Goal: Check status: Check status

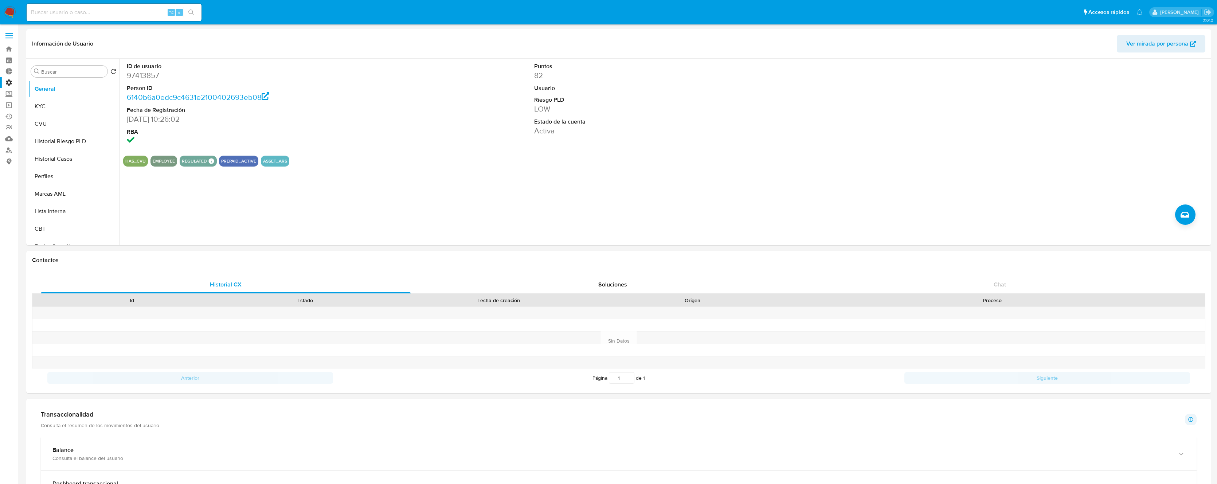
select select "10"
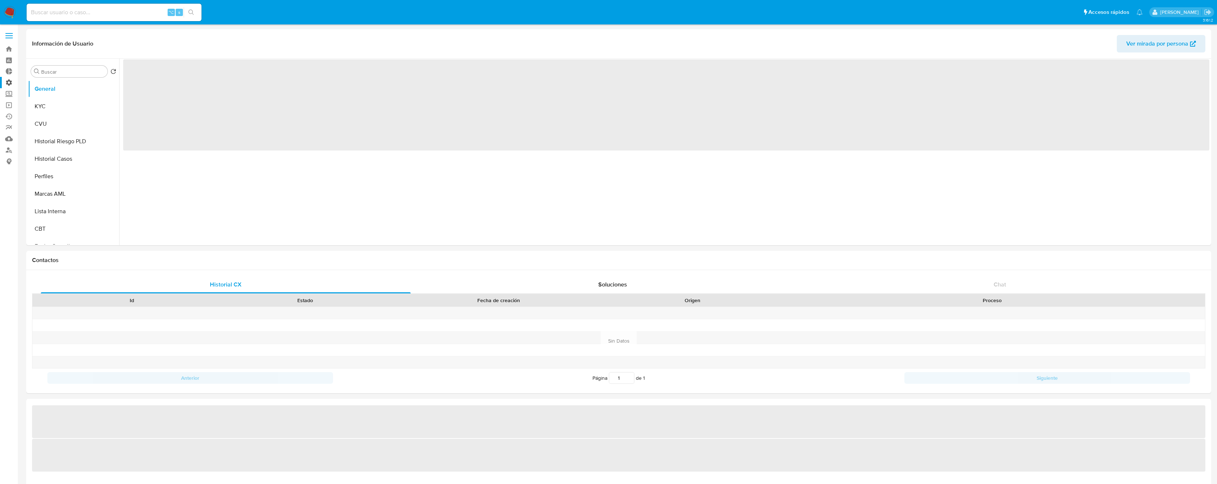
select select "10"
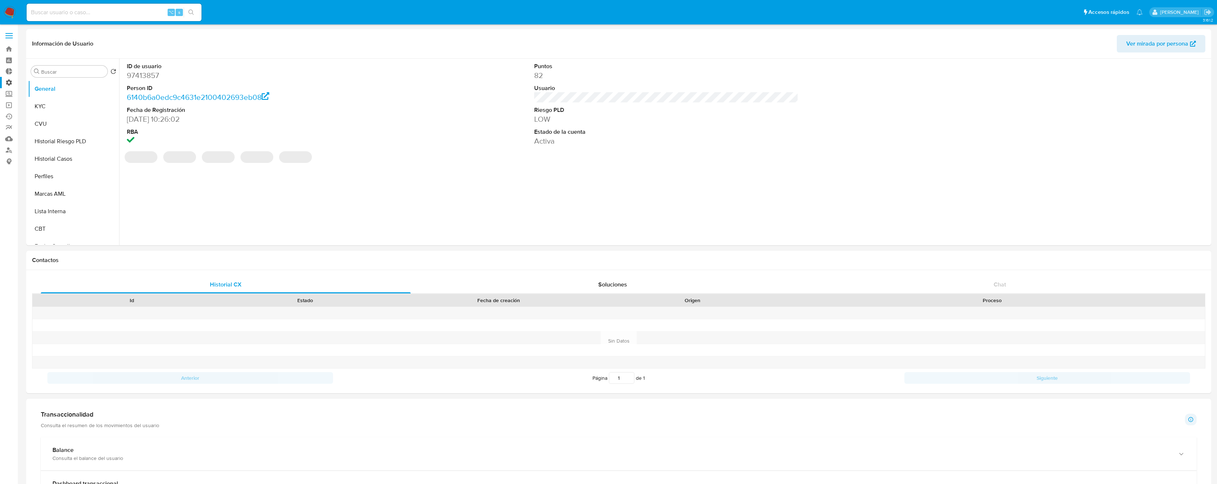
click at [11, 83] on label "Administración" at bounding box center [43, 82] width 87 height 11
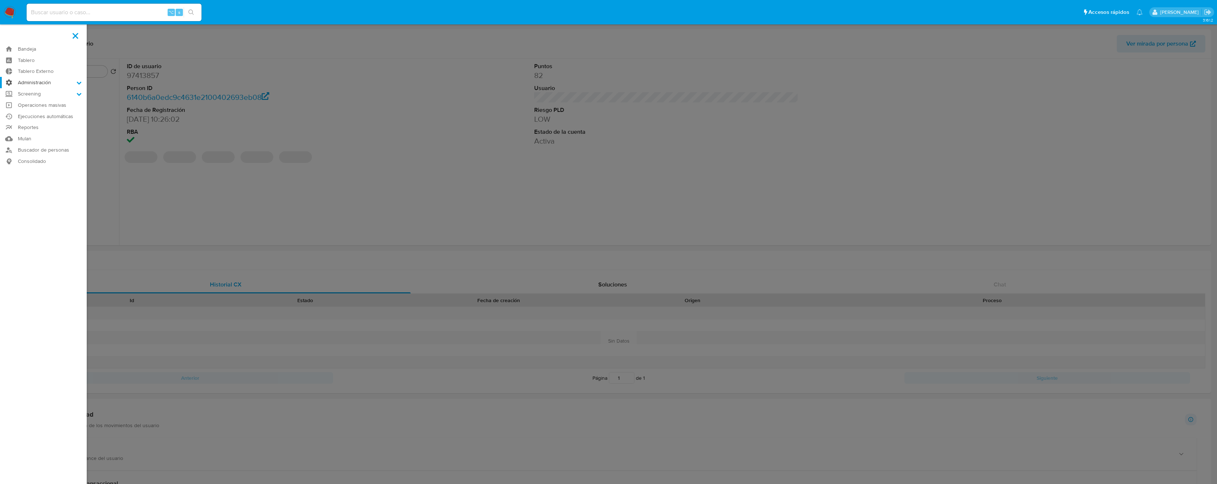
click at [0, 0] on input "Administración" at bounding box center [0, 0] width 0 height 0
click at [38, 93] on link "Reglas" at bounding box center [43, 92] width 87 height 9
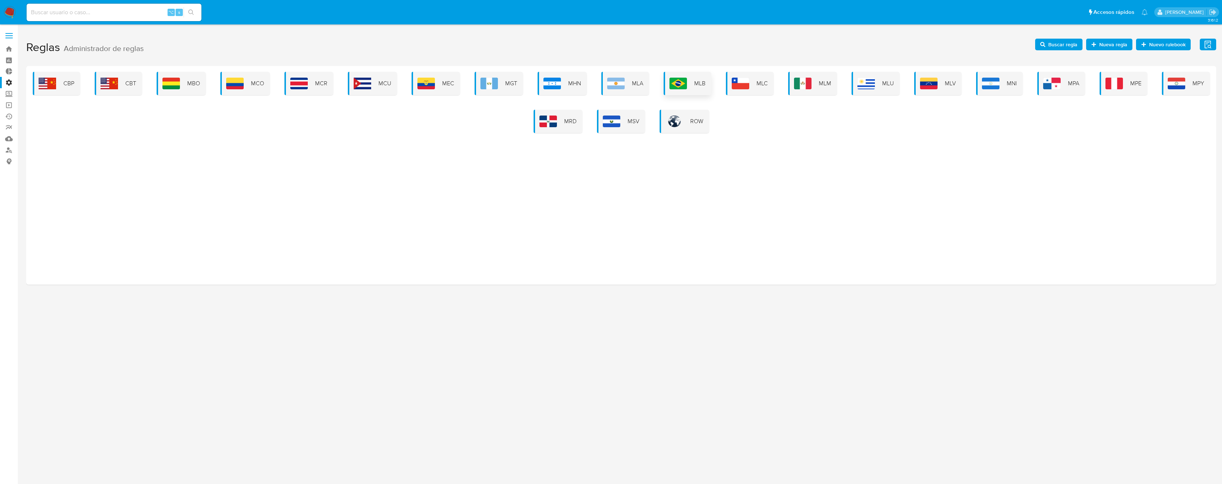
click at [673, 85] on img at bounding box center [678, 84] width 17 height 12
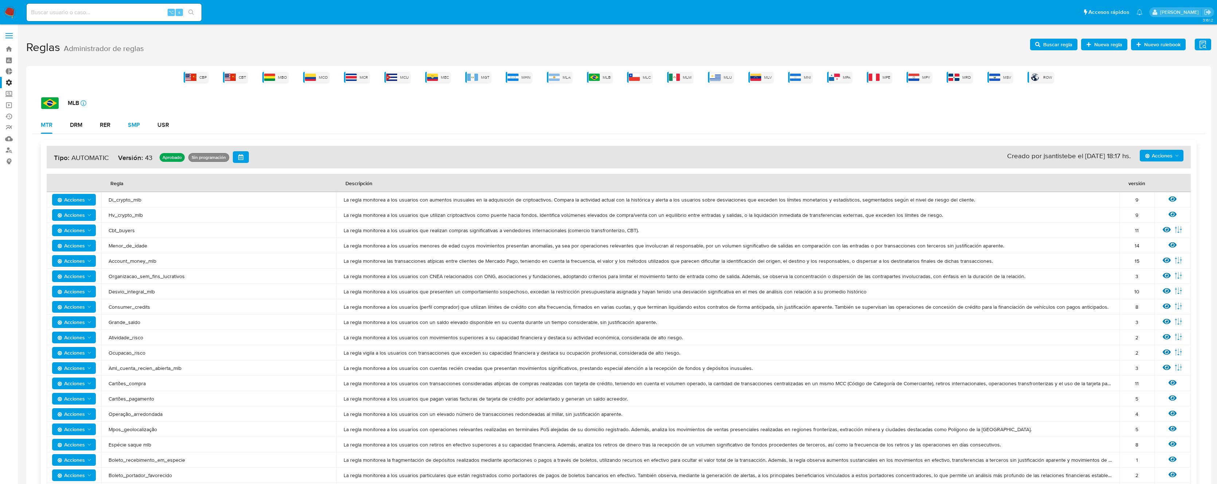
click at [142, 127] on button "SMP" at bounding box center [134, 124] width 30 height 17
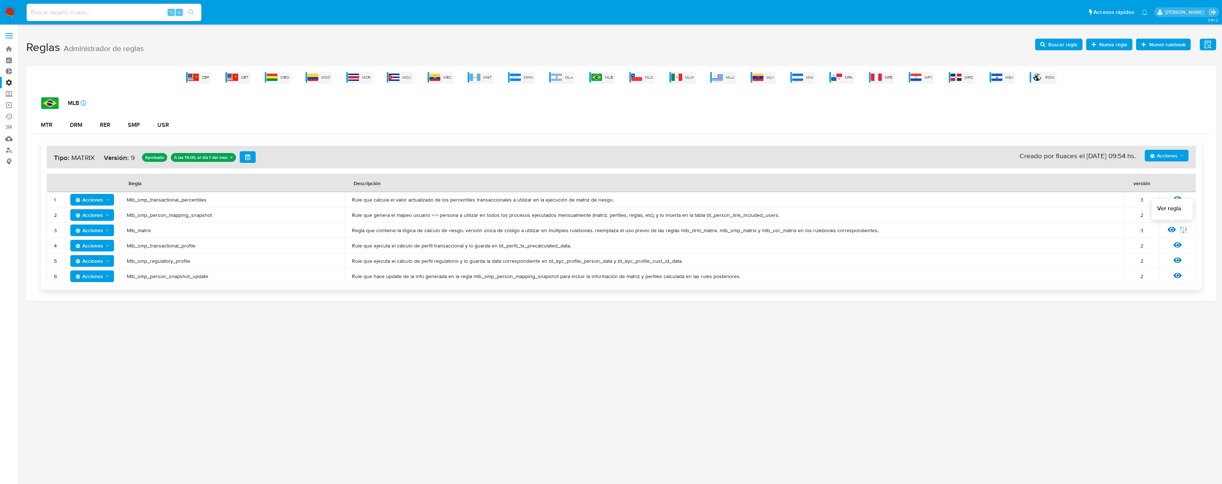
click at [1171, 229] on icon at bounding box center [1172, 229] width 8 height 5
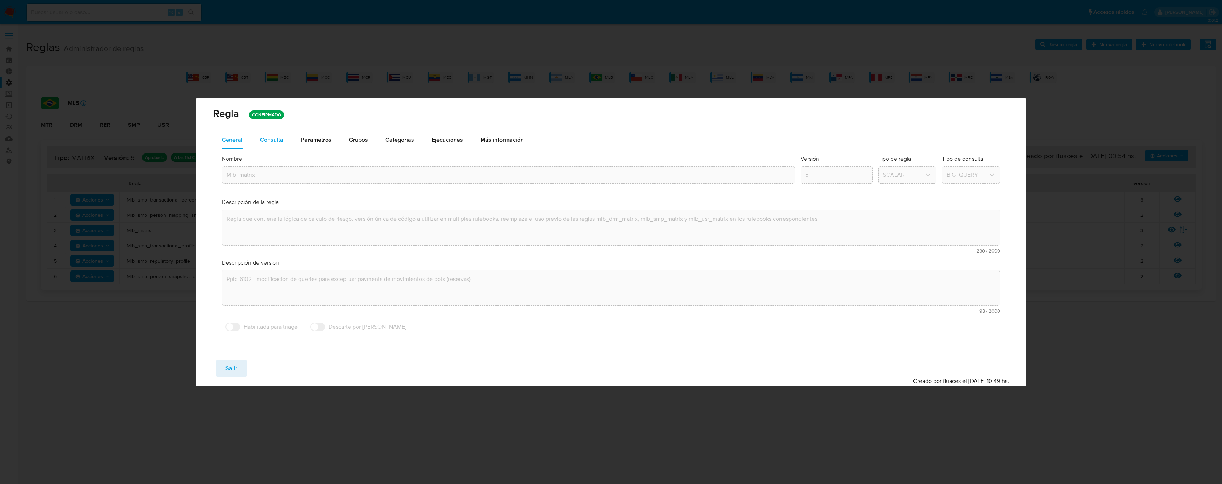
click at [265, 144] on span "Consulta" at bounding box center [271, 140] width 23 height 8
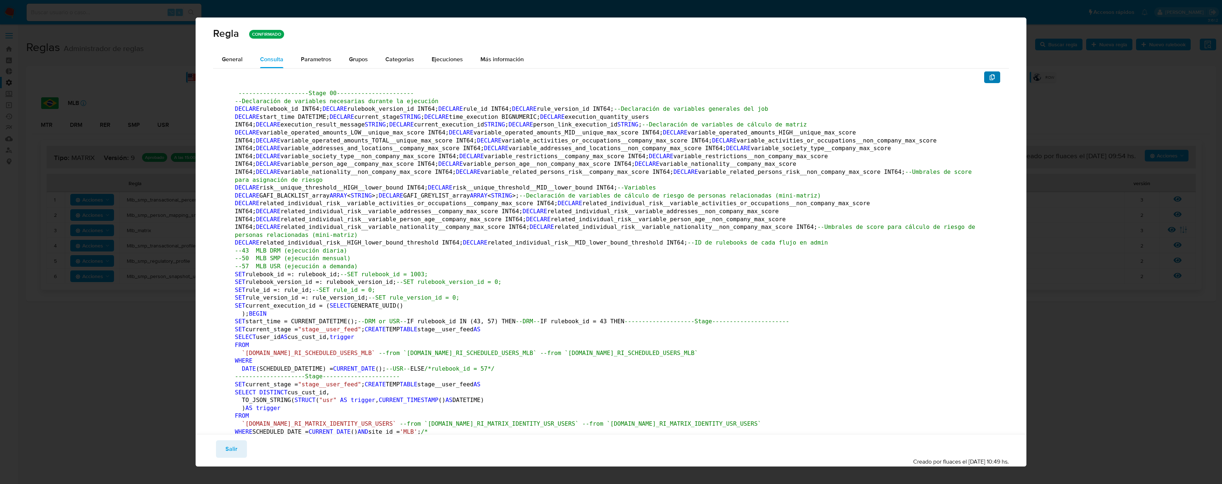
click at [989, 79] on icon "button" at bounding box center [992, 77] width 6 height 6
click at [121, 16] on div "Regla CONFIRMADO General Consulta Parametros Evidencias Grupos Categorias Ejecu…" at bounding box center [611, 242] width 1222 height 484
click at [124, 13] on div "Regla CONFIRMADO General Consulta Parametros Evidencias Grupos Categorias Ejecu…" at bounding box center [611, 242] width 1222 height 484
drag, startPoint x: 237, startPoint y: 443, endPoint x: 239, endPoint y: 348, distance: 95.5
click at [237, 443] on button "Salir" at bounding box center [231, 448] width 31 height 17
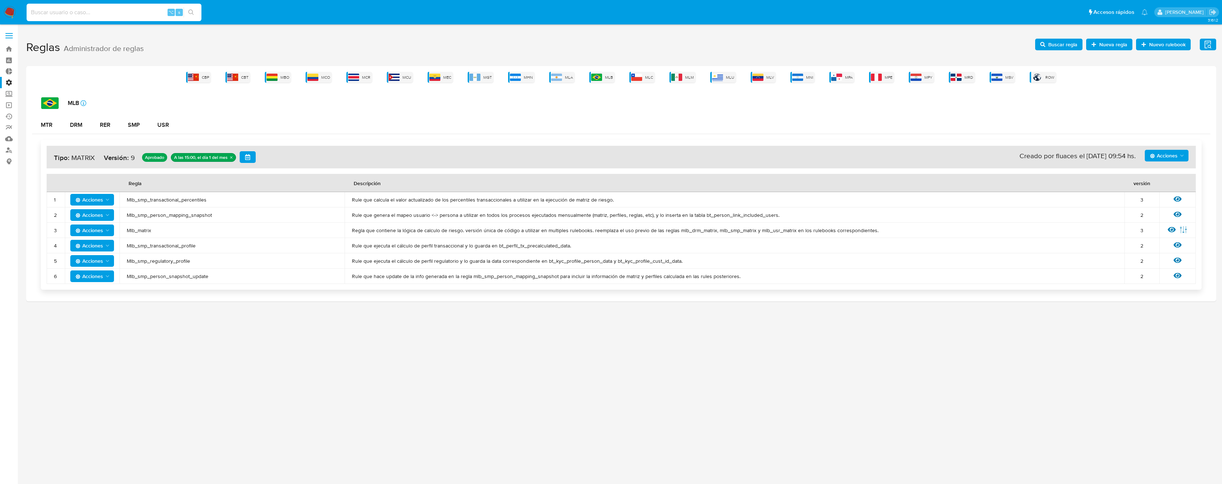
click at [137, 13] on input at bounding box center [114, 12] width 175 height 9
paste input "2696816933"
type input "2696816933"
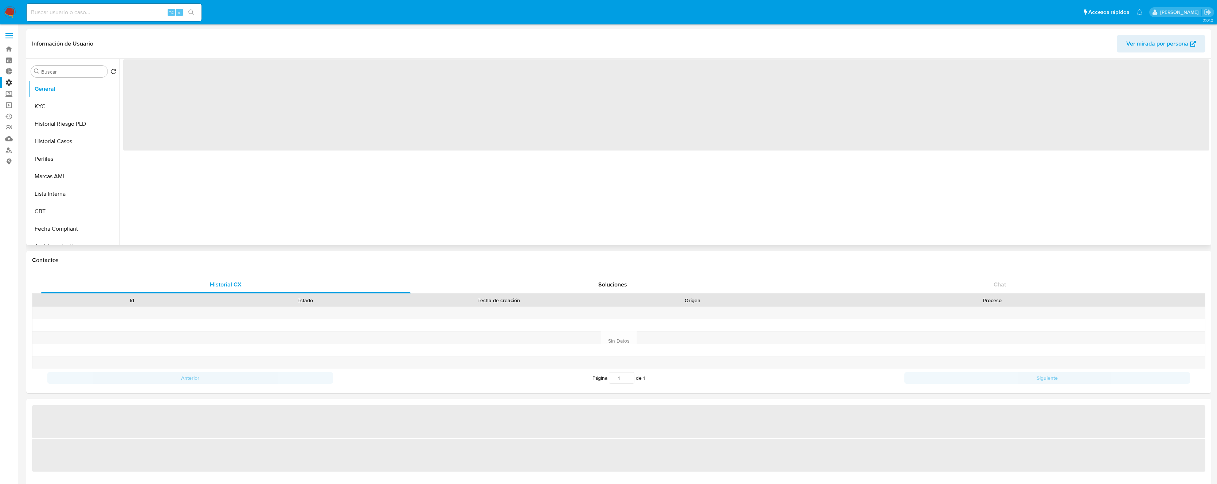
select select "10"
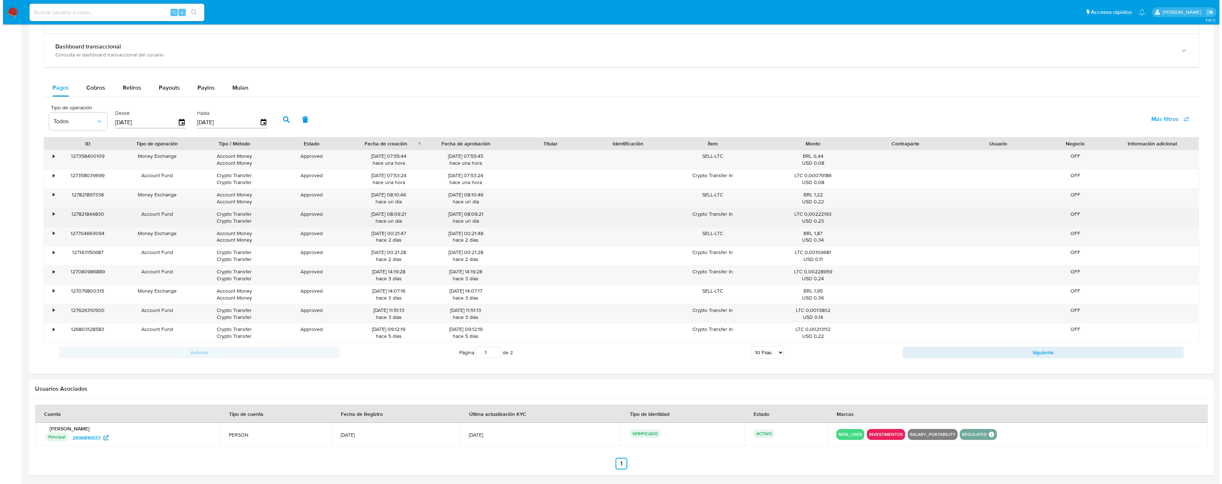
scroll to position [434, 0]
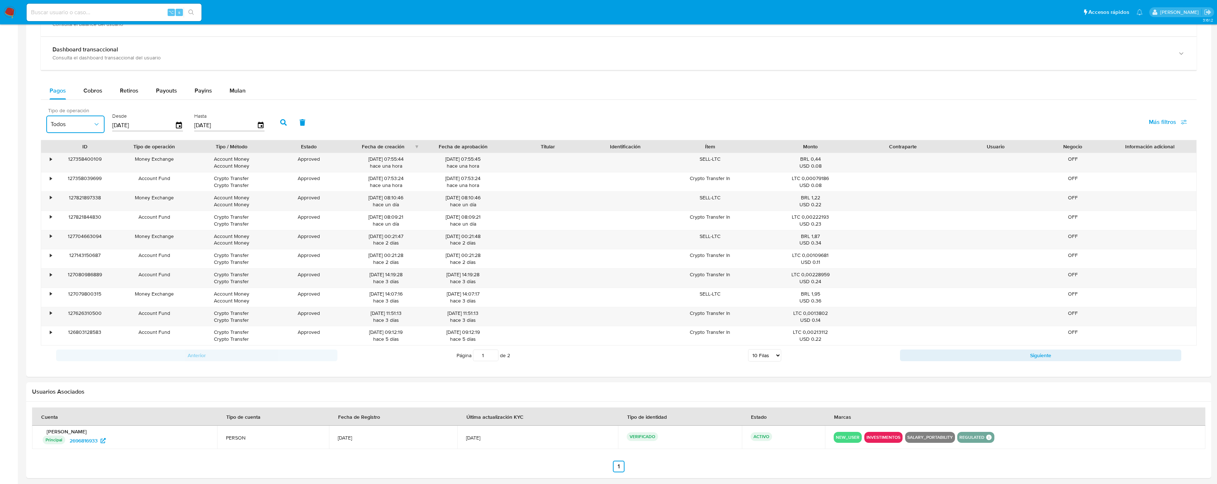
click at [95, 133] on button "Todos" at bounding box center [75, 123] width 58 height 17
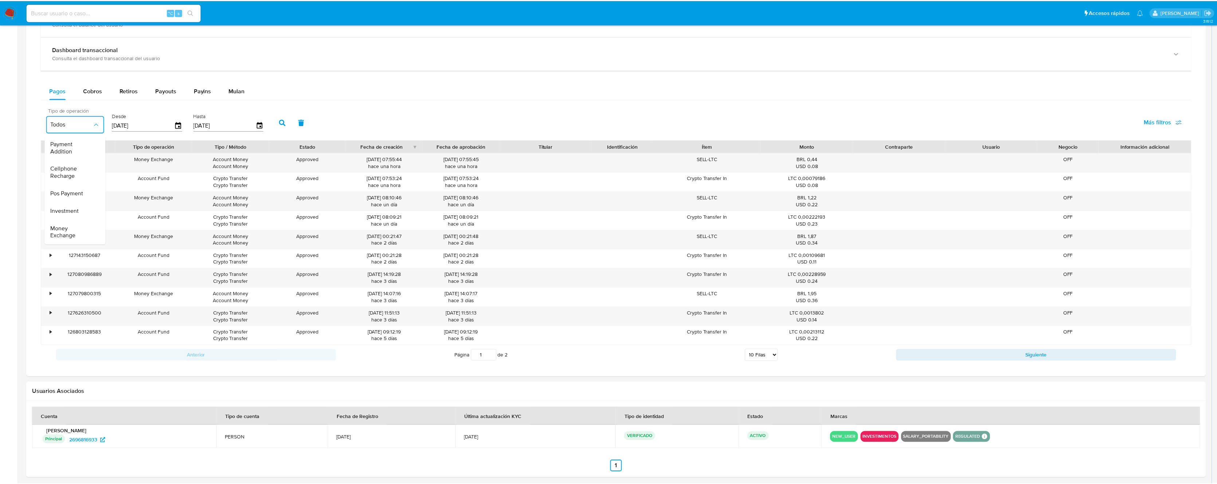
scroll to position [107, 0]
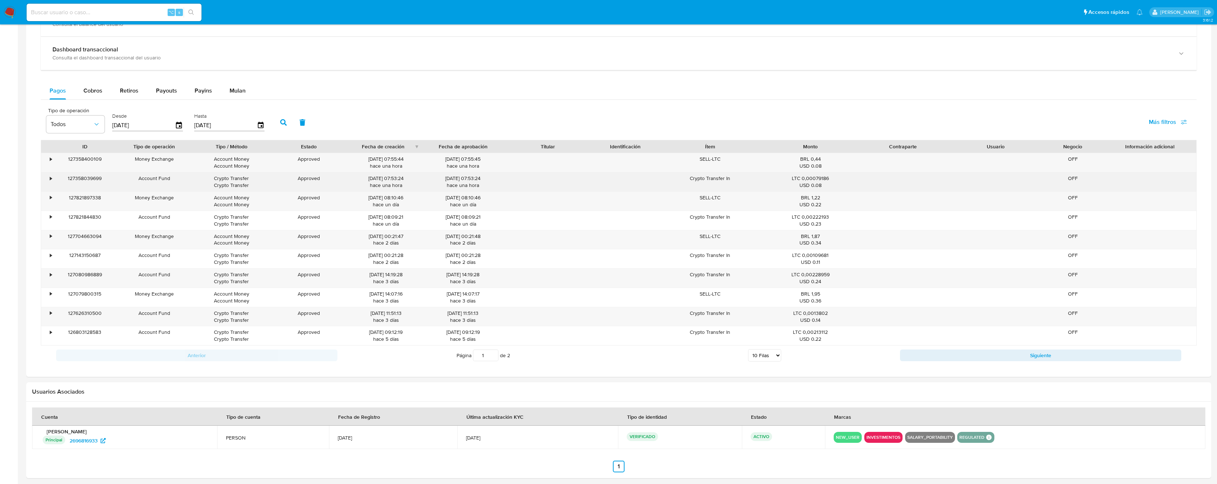
click at [223, 179] on div "Crypto Transfer Crypto Transfer" at bounding box center [231, 182] width 67 height 14
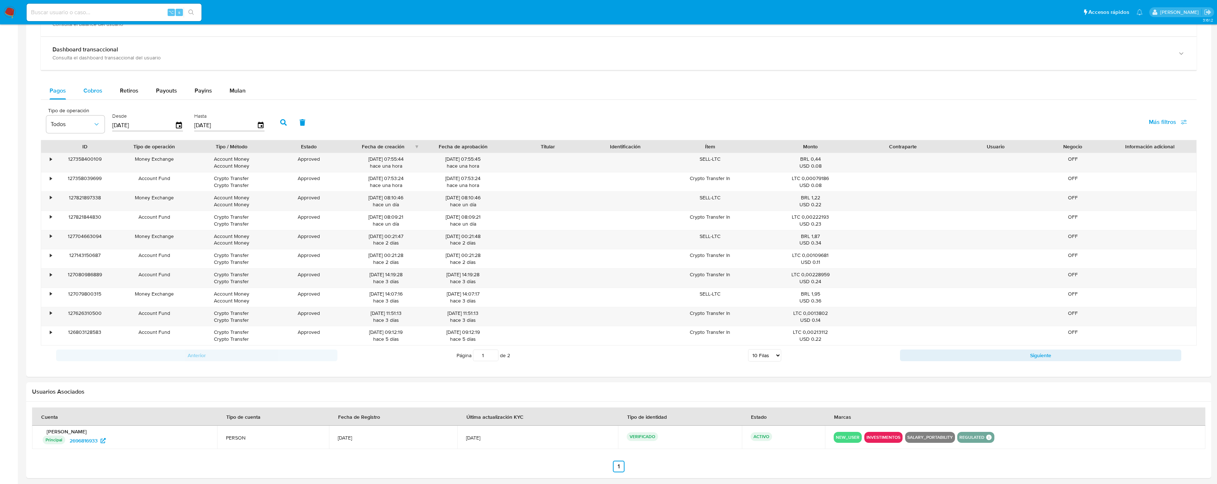
click at [96, 90] on span "Cobros" at bounding box center [92, 90] width 19 height 8
select select "10"
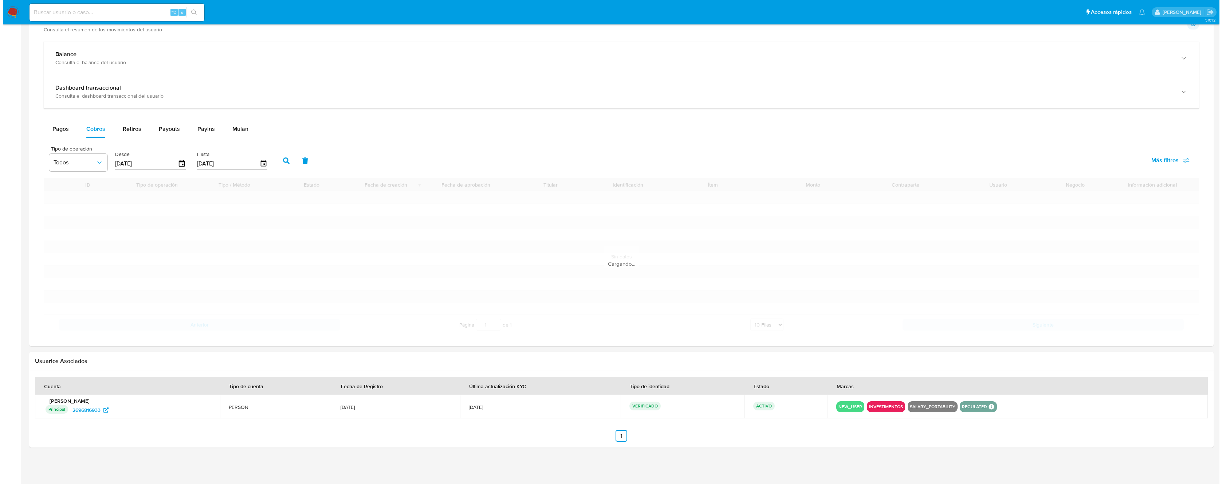
scroll to position [434, 0]
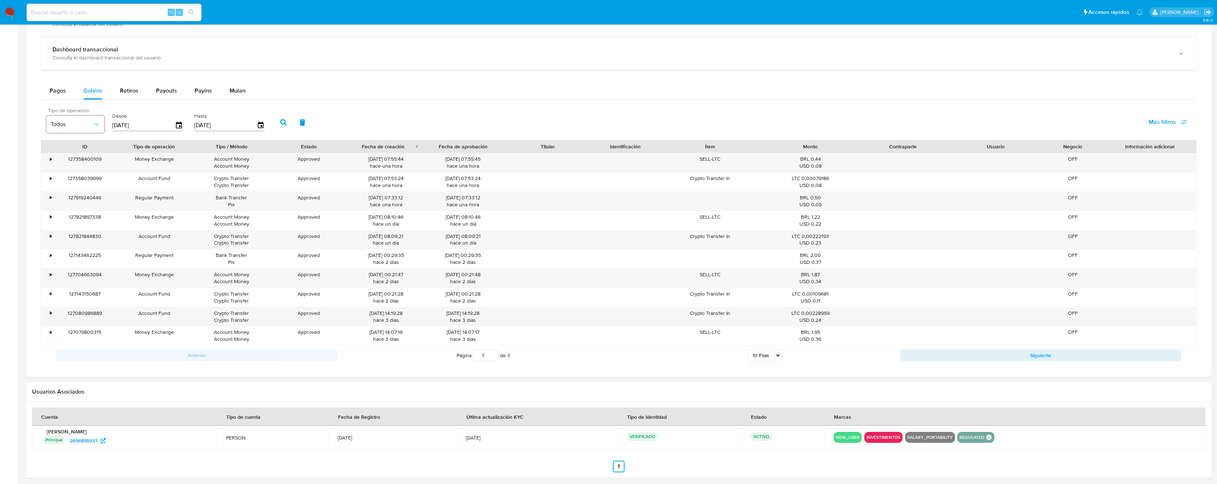
click at [94, 128] on button "Todos" at bounding box center [75, 123] width 58 height 17
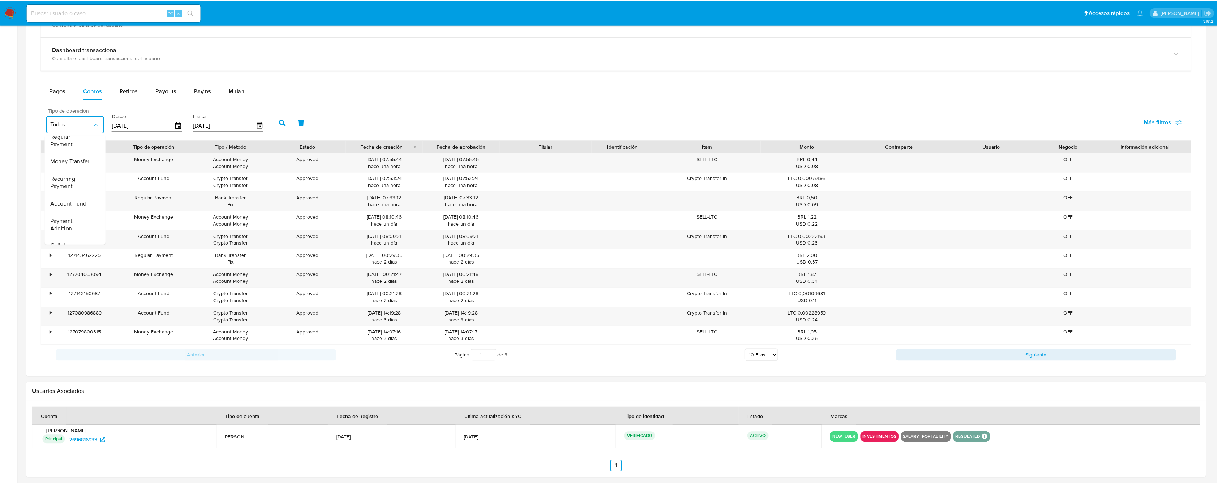
scroll to position [0, 0]
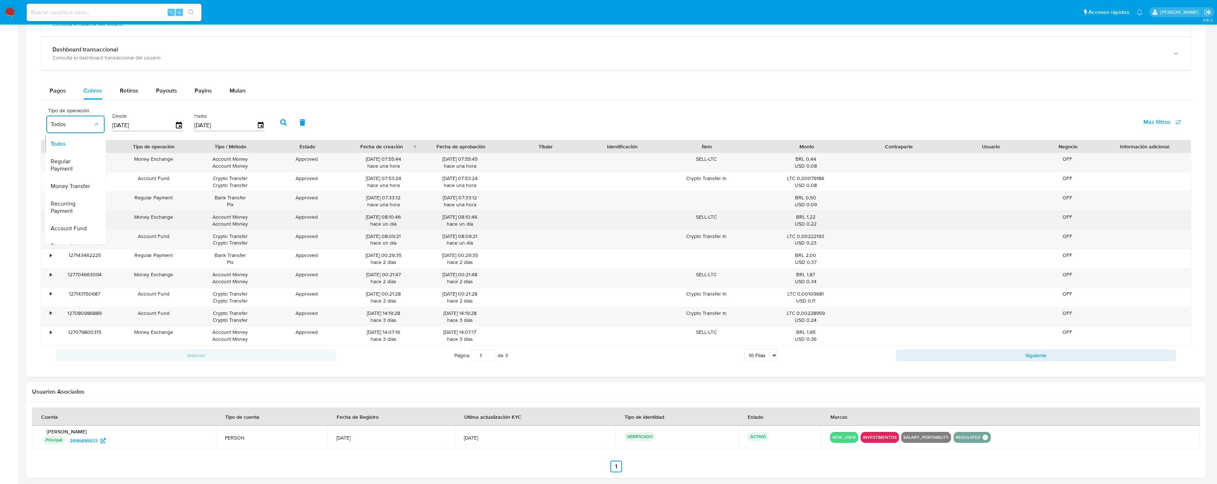
click at [373, 220] on div "[DATE] 08:10:46 hace un día" at bounding box center [383, 220] width 66 height 14
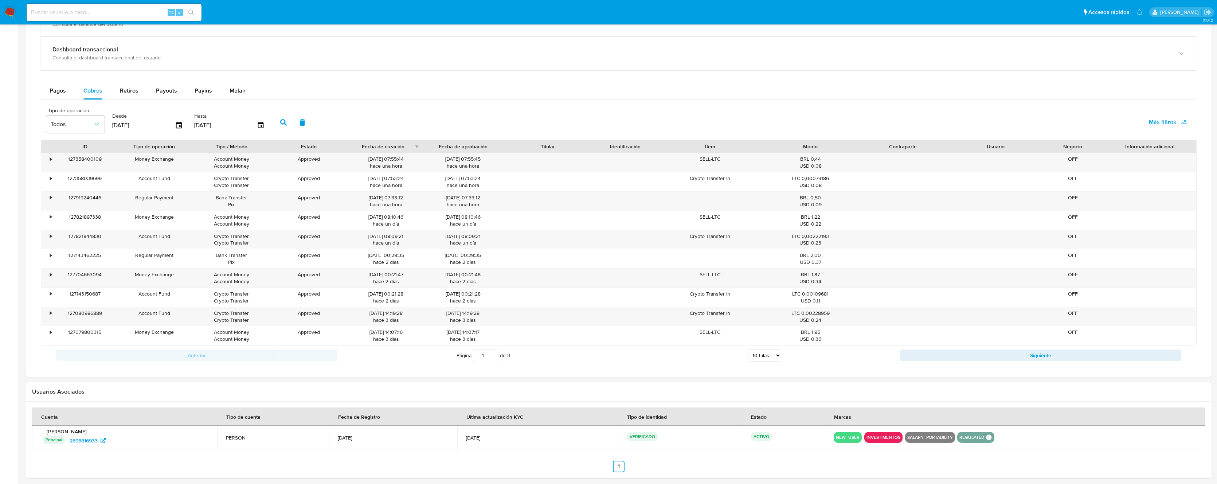
click at [1167, 118] on span "Más filtros" at bounding box center [1162, 121] width 27 height 17
click at [1115, 192] on span "Id del pago" at bounding box center [1106, 192] width 28 height 7
click at [1088, 192] on input "Id del pago" at bounding box center [1085, 192] width 6 height 6
checkbox input "true"
click at [287, 125] on input "number" at bounding box center [309, 124] width 71 height 9
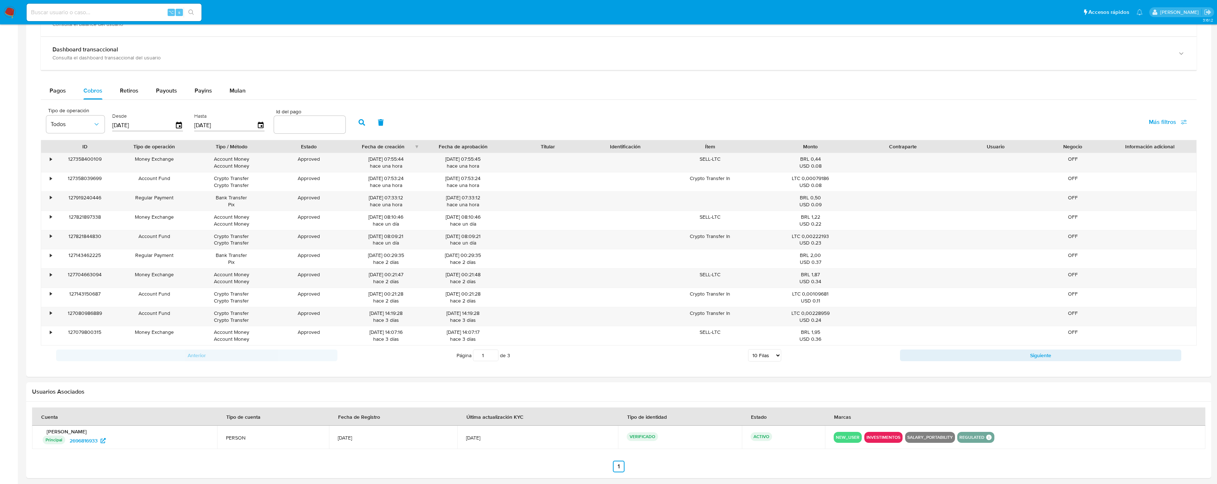
click at [290, 123] on input "number" at bounding box center [309, 124] width 71 height 9
paste input "127143150687"
type input "127143150687"
click at [358, 121] on icon "button" at bounding box center [361, 122] width 7 height 7
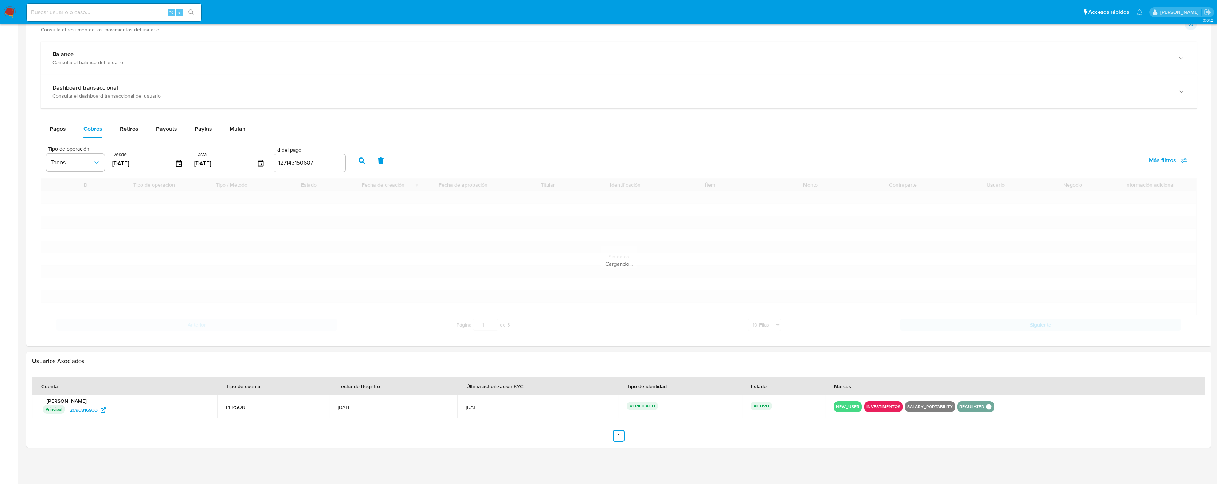
scroll to position [291, 0]
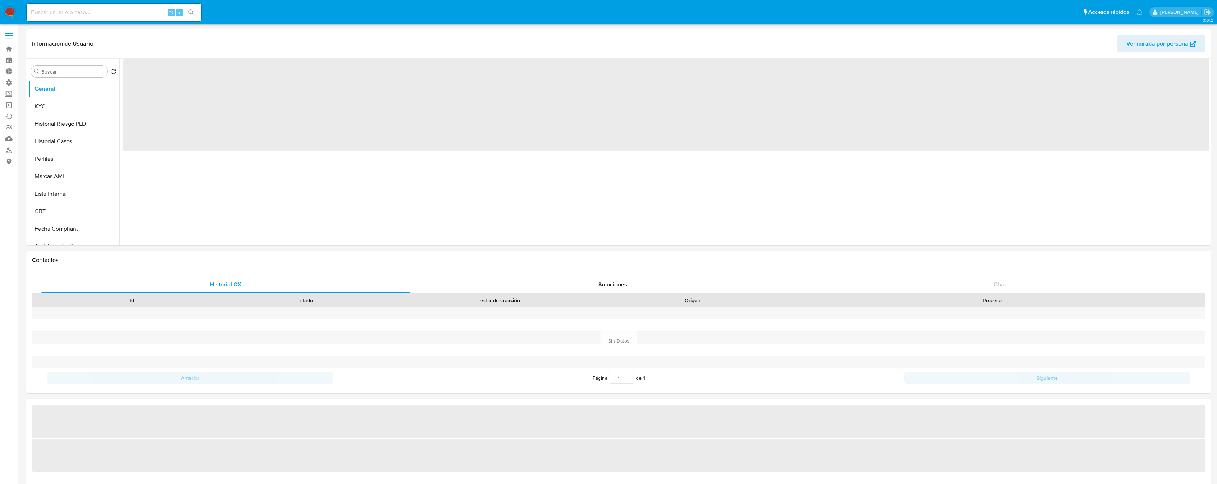
select select "10"
